Goal: Task Accomplishment & Management: Manage account settings

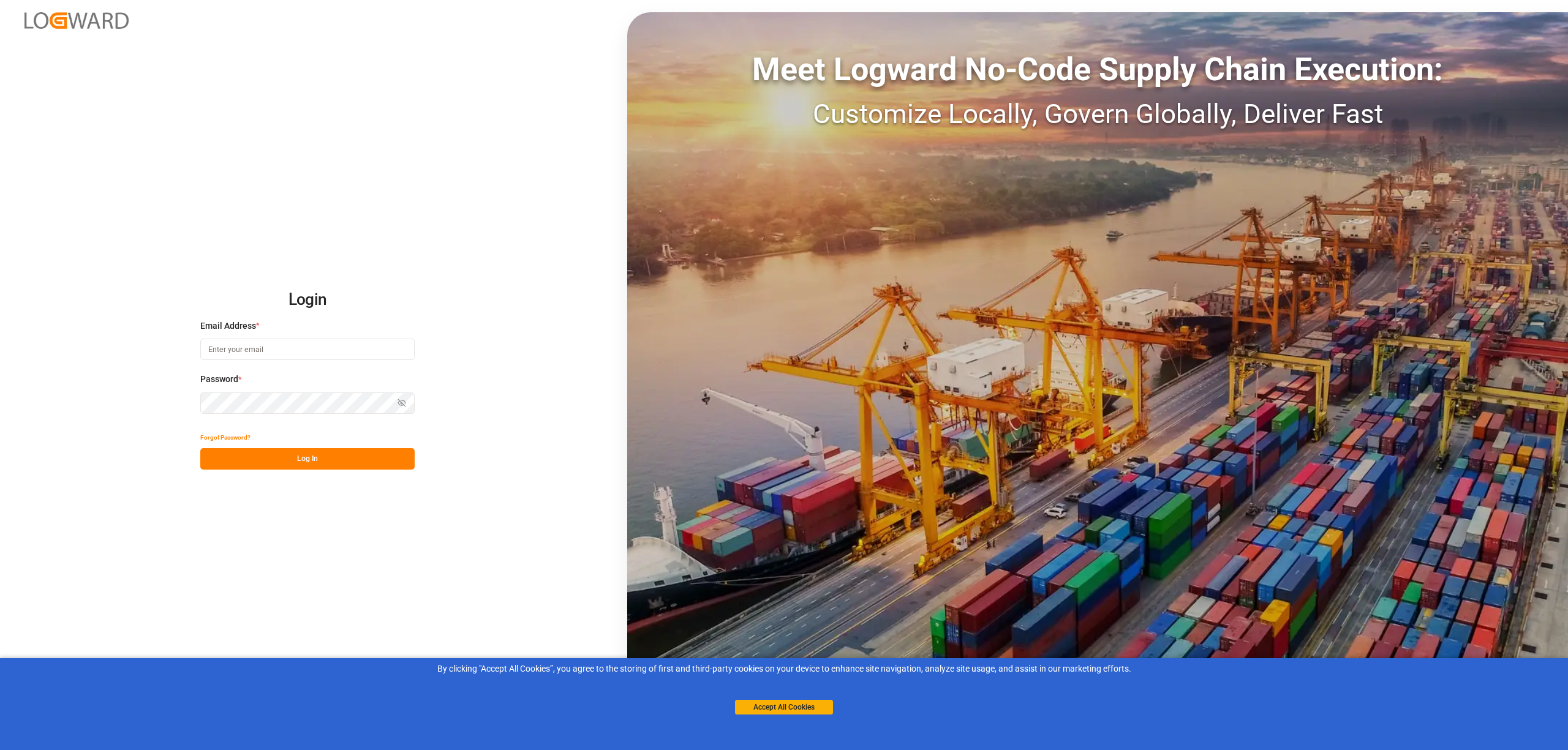
type input "[EMAIL_ADDRESS][PERSON_NAME][DOMAIN_NAME]"
click at [353, 461] on button "Log In" at bounding box center [307, 459] width 214 height 22
